Goal: Task Accomplishment & Management: Manage account settings

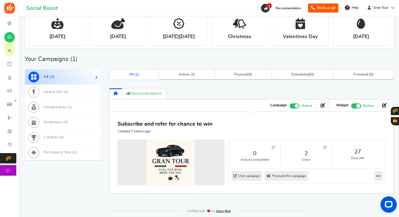
scroll to position [223, 0]
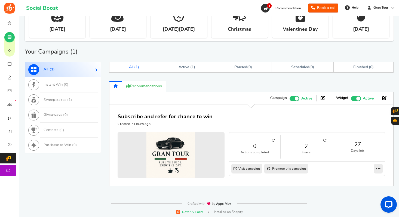
click at [324, 139] on icon at bounding box center [324, 140] width 3 height 3
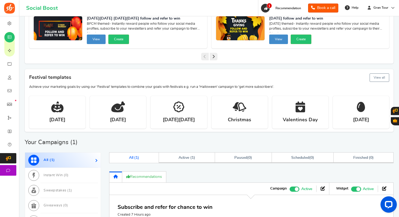
scroll to position [0, 0]
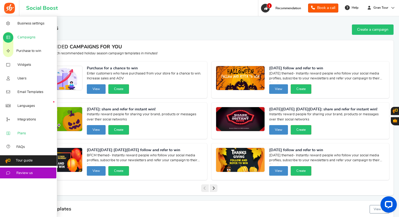
click at [21, 136] on span "Plans" at bounding box center [21, 133] width 8 height 5
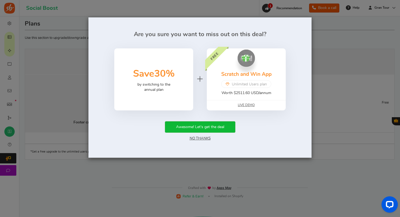
click at [200, 139] on link "No Thanks" at bounding box center [200, 139] width 21 height 4
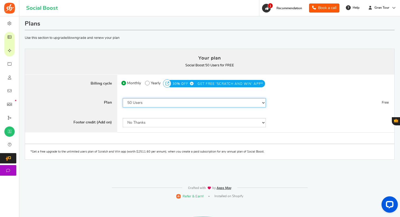
click at [263, 103] on select "50 Users 500 Users 2000 Users 5000 Users 10000 Users 15000 Users 25000 Users En…" at bounding box center [194, 102] width 143 height 9
click at [12, 10] on img at bounding box center [9, 8] width 11 height 11
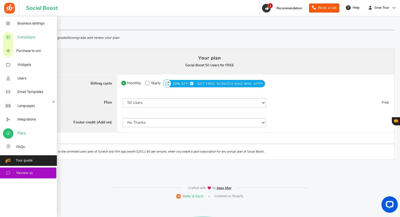
click at [20, 38] on span "Campaigns" at bounding box center [26, 37] width 18 height 5
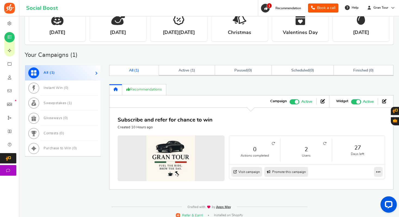
scroll to position [224, 0]
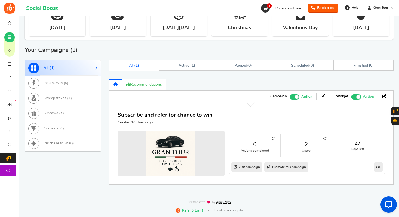
click at [326, 139] on icon at bounding box center [324, 138] width 3 height 3
click at [326, 138] on icon at bounding box center [324, 138] width 3 height 3
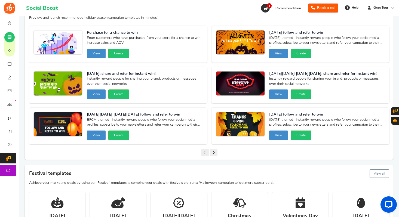
scroll to position [0, 0]
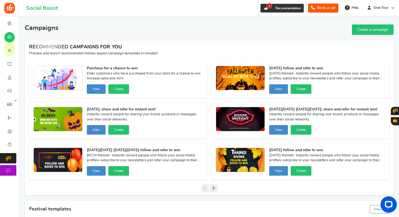
click at [264, 8] on icon at bounding box center [266, 8] width 5 height 5
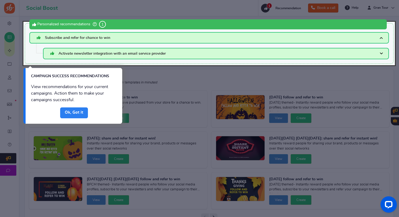
click at [74, 110] on link "Done" at bounding box center [74, 113] width 28 height 11
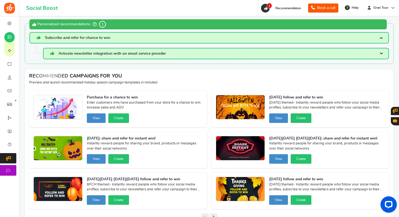
click at [133, 40] on h3 "Subscribe and refer for chance to win" at bounding box center [209, 37] width 360 height 11
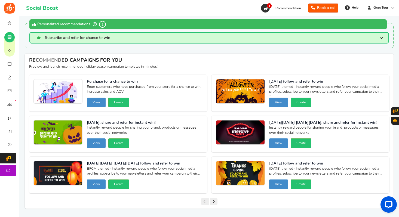
click at [133, 40] on h3 "Subscribe and refer for chance to win" at bounding box center [209, 37] width 360 height 11
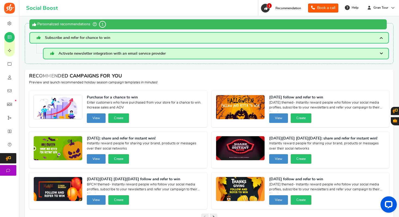
click at [133, 40] on h3 "Subscribe and refer for chance to win" at bounding box center [209, 37] width 360 height 11
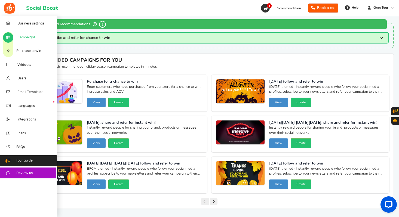
click at [28, 37] on span "Campaigns" at bounding box center [26, 37] width 18 height 5
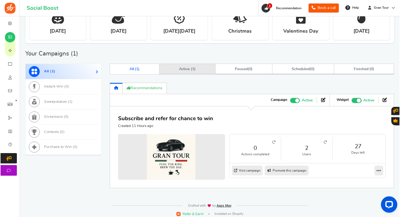
scroll to position [220, 0]
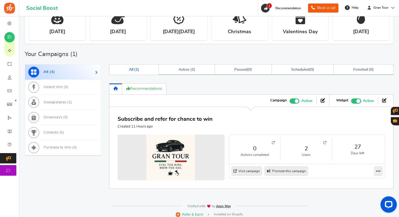
click at [293, 171] on link "Promote this campaign" at bounding box center [286, 171] width 44 height 10
type input "https://amze.me/AFo7U"
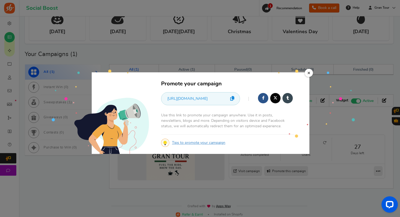
click at [233, 99] on icon at bounding box center [232, 98] width 4 height 5
click at [233, 100] on icon at bounding box center [232, 98] width 4 height 5
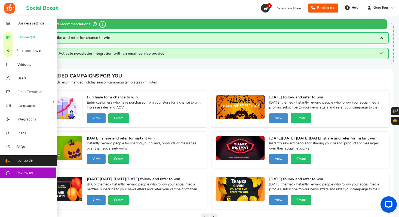
click at [22, 37] on span "Campaigns" at bounding box center [26, 37] width 18 height 5
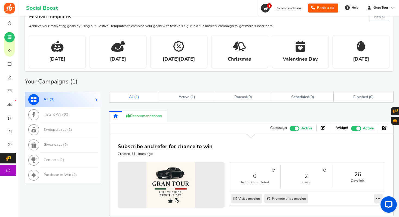
scroll to position [224, 0]
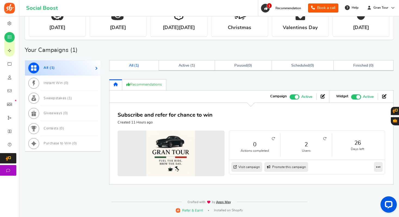
click at [330, 138] on li "2 Users" at bounding box center [306, 145] width 51 height 23
click at [326, 138] on icon at bounding box center [324, 138] width 3 height 3
click at [308, 145] on link "2" at bounding box center [306, 145] width 40 height 8
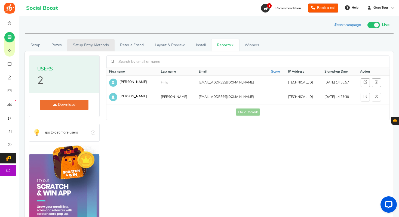
click at [91, 47] on link "Setup Entry Methods" at bounding box center [90, 45] width 47 height 12
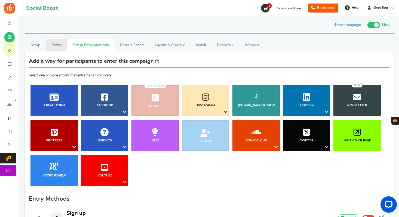
click at [60, 47] on link "Prizes" at bounding box center [57, 45] width 22 height 12
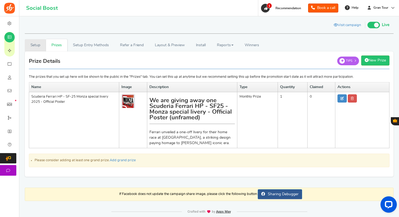
click at [35, 44] on link "Setup" at bounding box center [35, 45] width 21 height 12
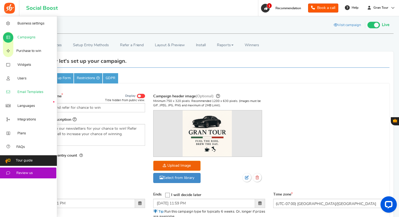
click at [25, 91] on span "Email Templates" at bounding box center [30, 92] width 26 height 5
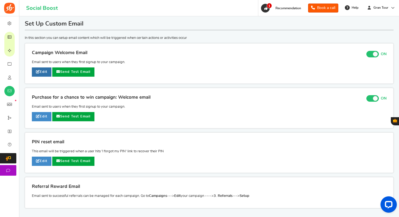
click at [43, 72] on link "Edit" at bounding box center [42, 72] width 20 height 9
type input "Welcome to our [[Campaign Name]]"
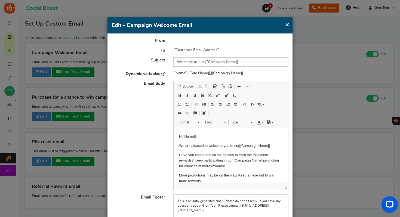
click at [286, 26] on button "×" at bounding box center [287, 24] width 4 height 7
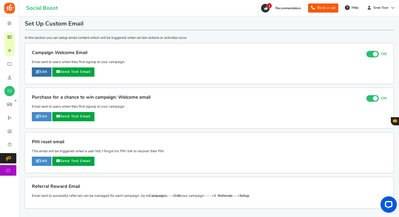
click at [45, 69] on link "Edit" at bounding box center [42, 72] width 20 height 9
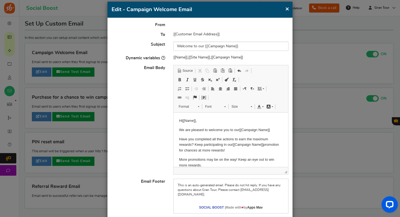
scroll to position [49, 0]
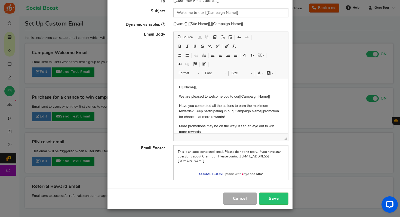
click at [235, 164] on div "This is an auto-generated email. Please do not hit reply. If you have any quest…" at bounding box center [231, 162] width 115 height 35
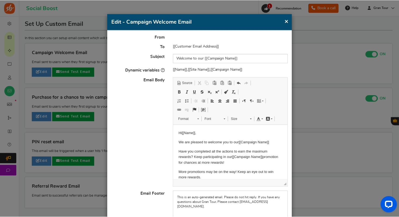
scroll to position [3, 0]
click at [288, 23] on button "×" at bounding box center [287, 21] width 4 height 7
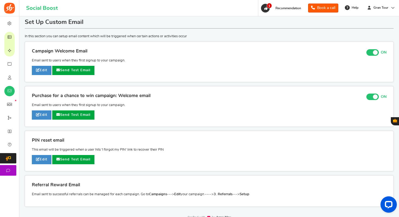
scroll to position [0, 0]
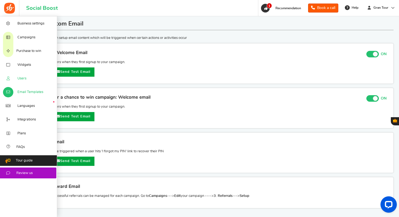
click at [22, 77] on span "Users" at bounding box center [21, 78] width 9 height 5
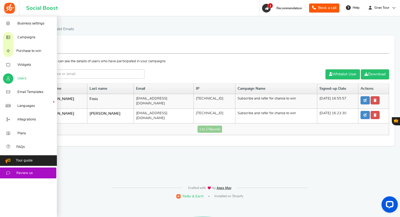
click at [16, 79] on link "Users" at bounding box center [28, 79] width 57 height 14
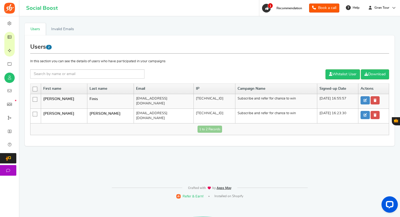
click at [35, 112] on icon at bounding box center [35, 114] width 5 height 5
click at [33, 112] on input "checkbox" at bounding box center [33, 114] width 0 height 4
click at [300, 72] on link "Delete Selected Users" at bounding box center [301, 74] width 47 height 10
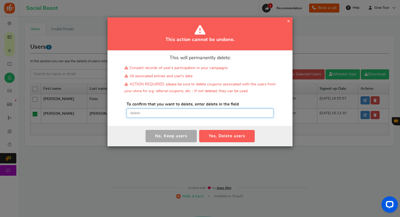
click at [209, 115] on input "text" at bounding box center [200, 113] width 147 height 9
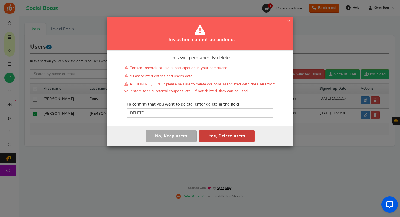
click at [220, 136] on button "Yes, Delete users" at bounding box center [227, 136] width 56 height 12
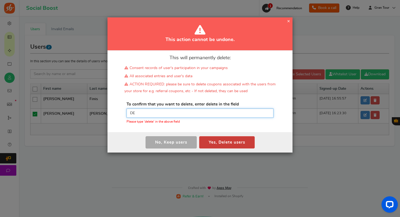
type input "D"
type input "delete"
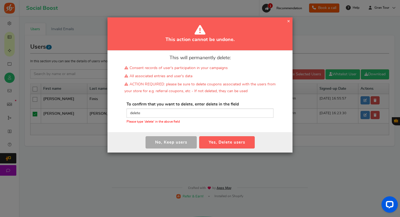
click at [248, 128] on div "This will permanently delete: Consent records of user's participation in your c…" at bounding box center [200, 92] width 185 height 82
click at [230, 142] on button "Yes, Delete users" at bounding box center [227, 142] width 56 height 12
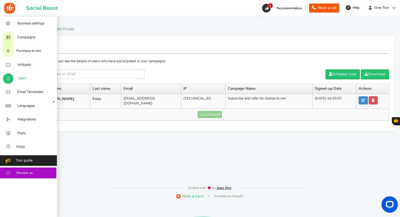
click at [23, 79] on span "Users" at bounding box center [21, 78] width 9 height 5
click at [21, 37] on span "Campaigns" at bounding box center [26, 37] width 18 height 5
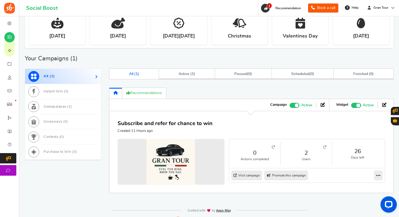
scroll to position [224, 0]
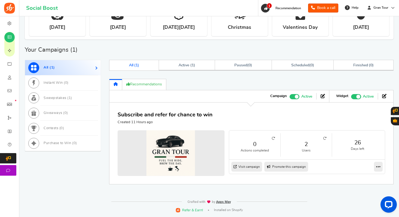
click at [324, 139] on icon at bounding box center [324, 138] width 3 height 3
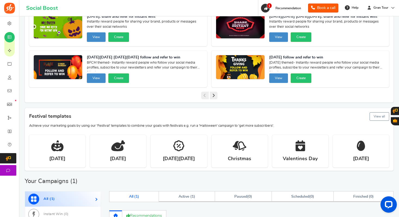
scroll to position [0, 0]
